Goal: Find contact information: Find contact information

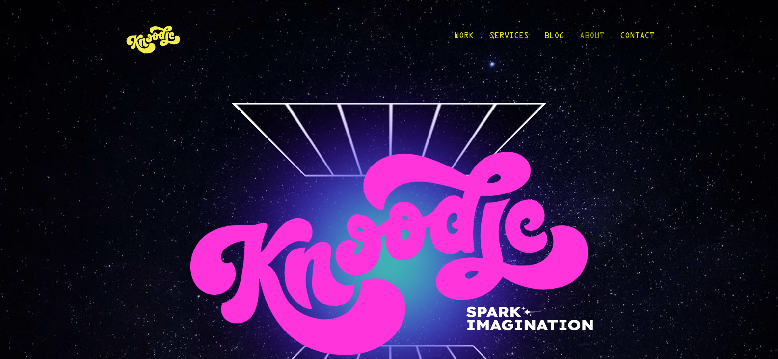
click at [594, 30] on link "About" at bounding box center [591, 39] width 25 height 46
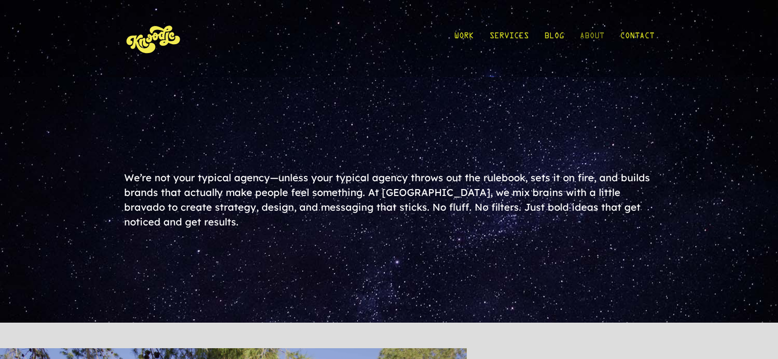
click at [603, 37] on link "About" at bounding box center [591, 39] width 25 height 46
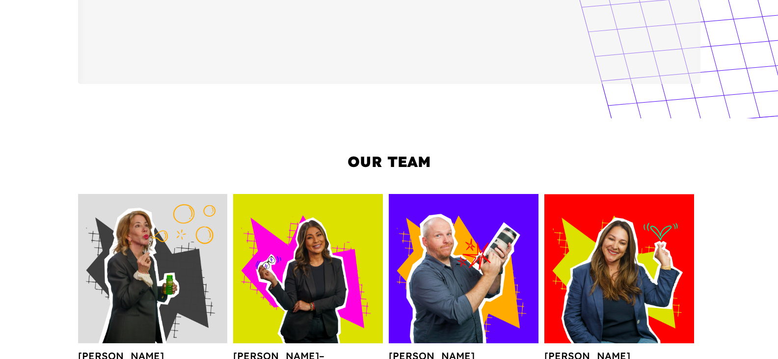
scroll to position [1079, 0]
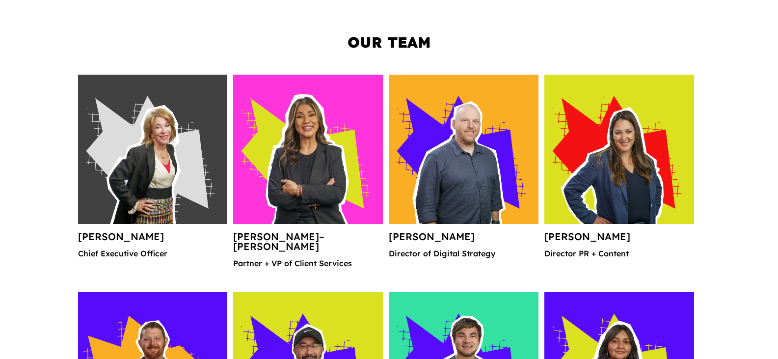
click at [87, 238] on h4 "[PERSON_NAME]" at bounding box center [152, 241] width 149 height 18
copy h4 "[PERSON_NAME]"
click at [87, 238] on h4 "[PERSON_NAME]" at bounding box center [152, 241] width 149 height 18
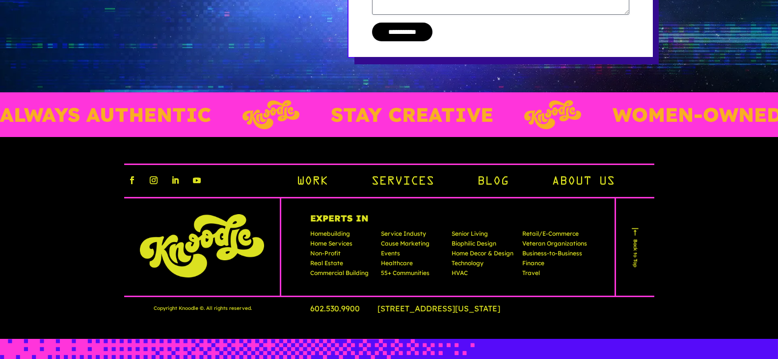
scroll to position [0, 0]
click at [135, 182] on link "Follow" at bounding box center [132, 180] width 16 height 16
